Goal: Transaction & Acquisition: Purchase product/service

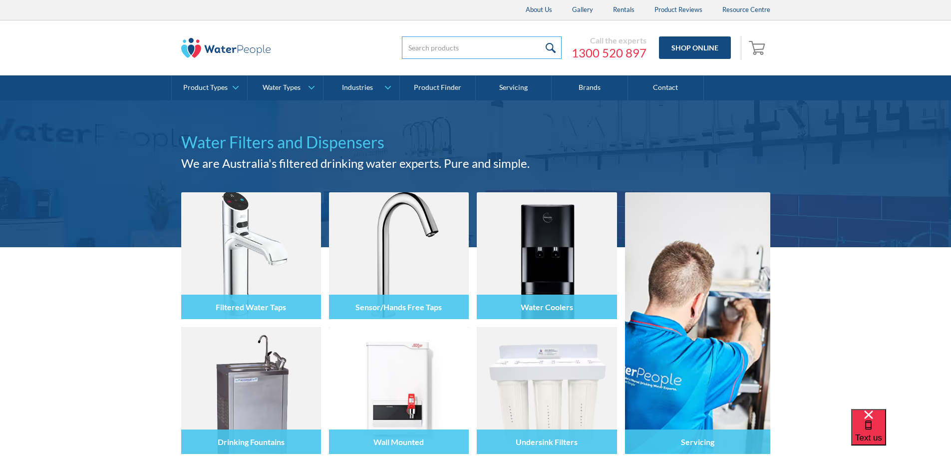
click at [460, 50] on input "search" at bounding box center [482, 47] width 160 height 22
type input "KCETT"
click at [540, 36] on input "submit" at bounding box center [550, 47] width 21 height 22
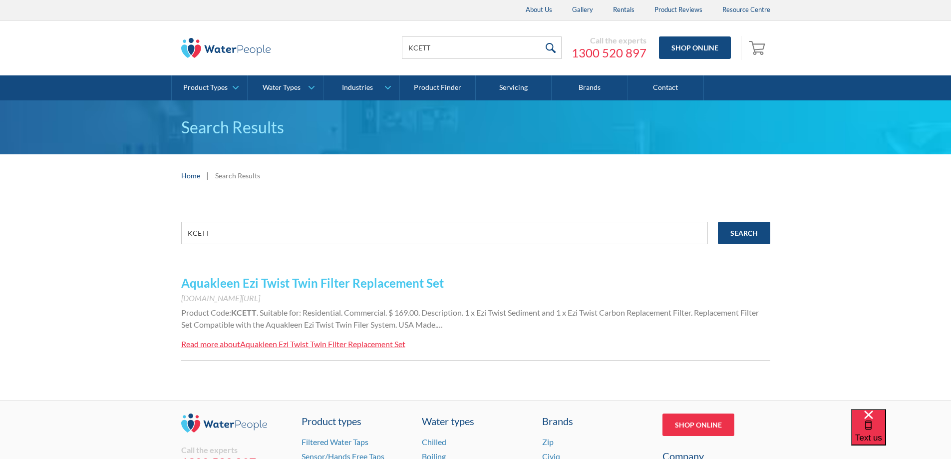
click at [391, 281] on link "Aquakleen Ezi Twist Twin Filter Replacement Set" at bounding box center [312, 283] width 263 height 14
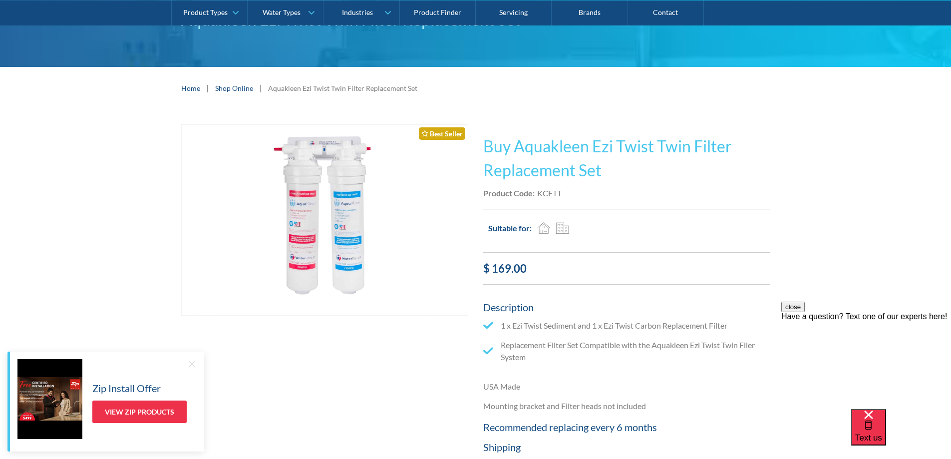
scroll to position [100, 0]
